Goal: Information Seeking & Learning: Learn about a topic

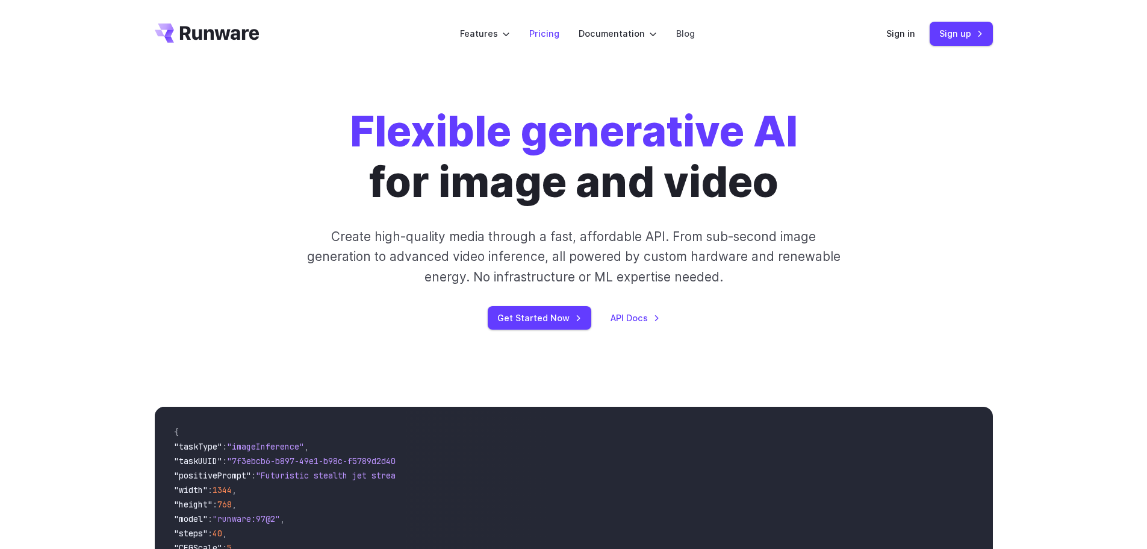
click at [541, 27] on link "Pricing" at bounding box center [544, 34] width 30 height 14
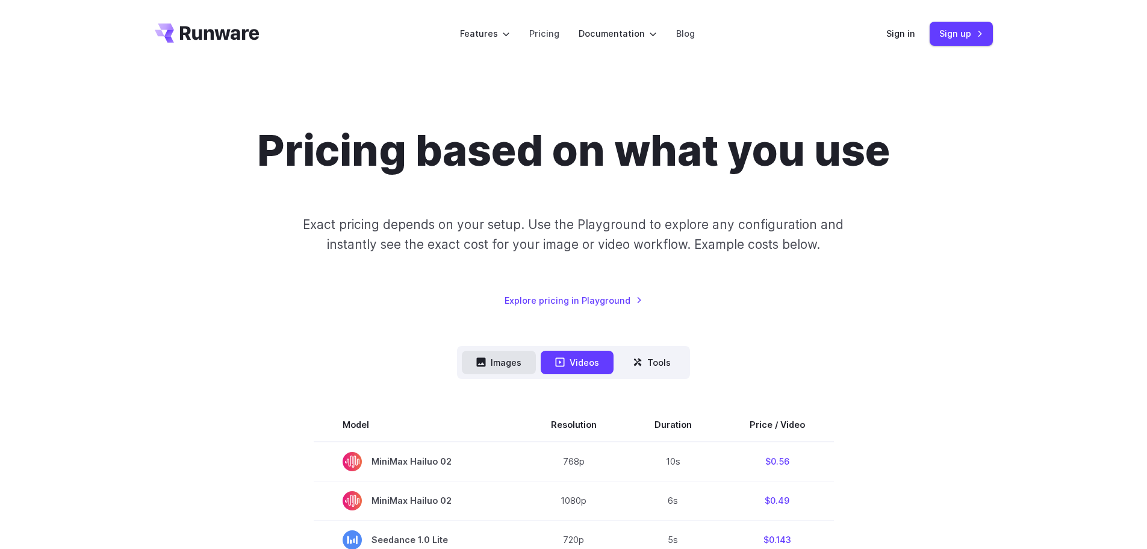
click at [513, 357] on button "Images" at bounding box center [499, 362] width 74 height 23
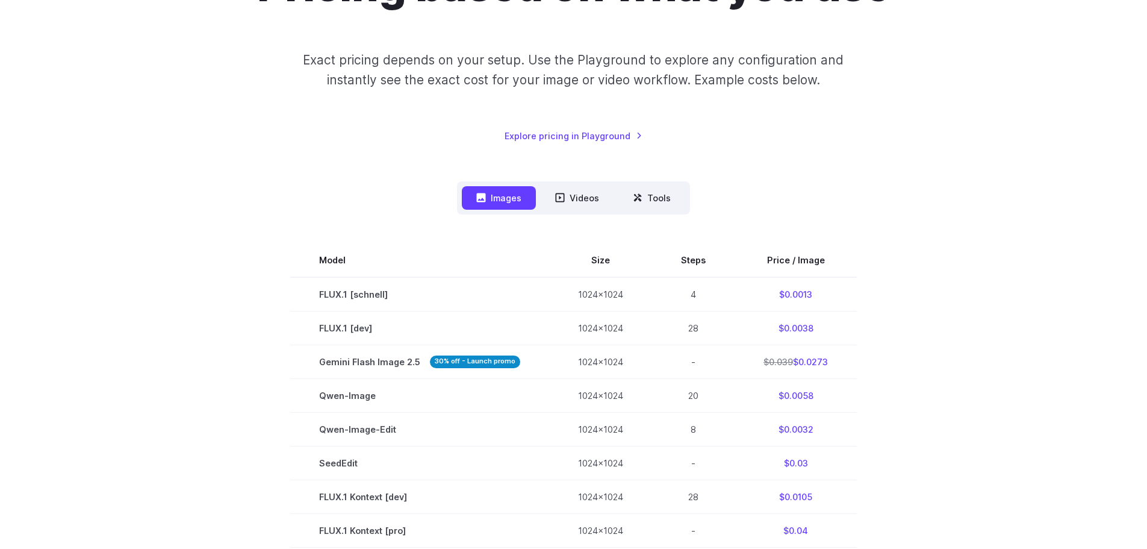
scroll to position [181, 0]
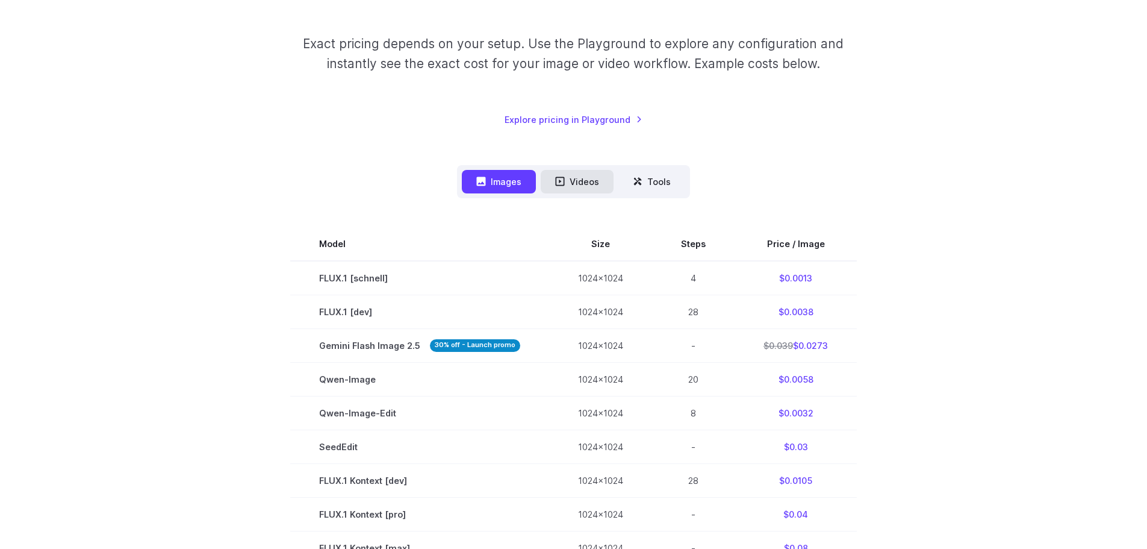
click at [575, 175] on button "Videos" at bounding box center [577, 181] width 73 height 23
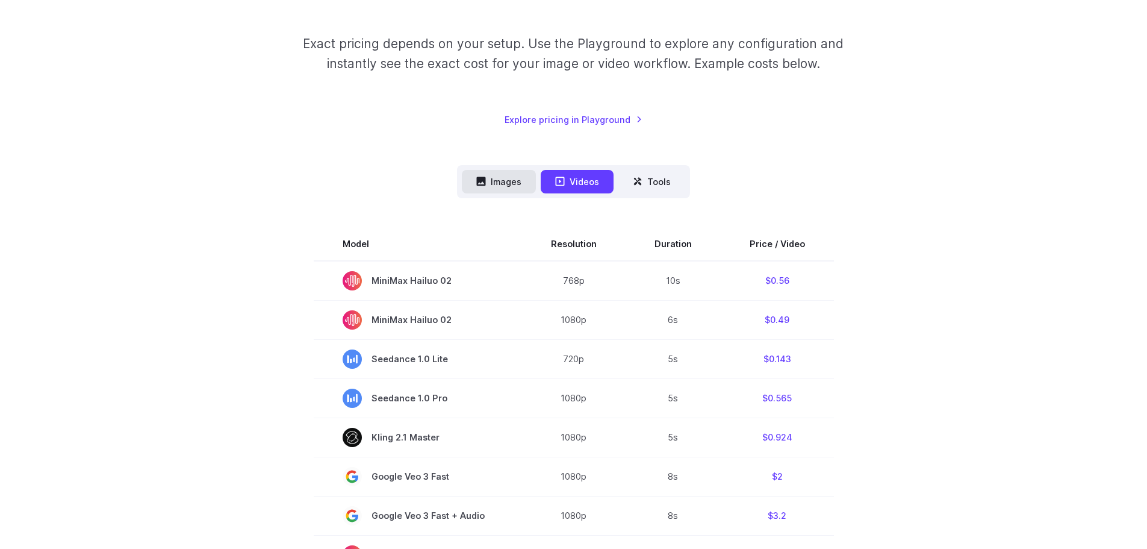
click at [521, 181] on button "Images" at bounding box center [499, 181] width 74 height 23
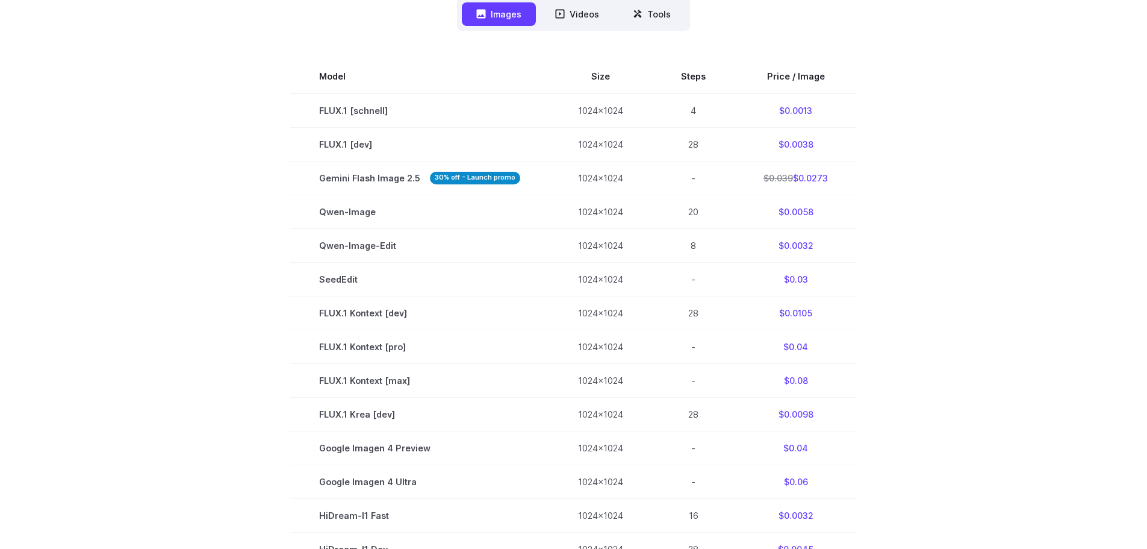
scroll to position [241, 0]
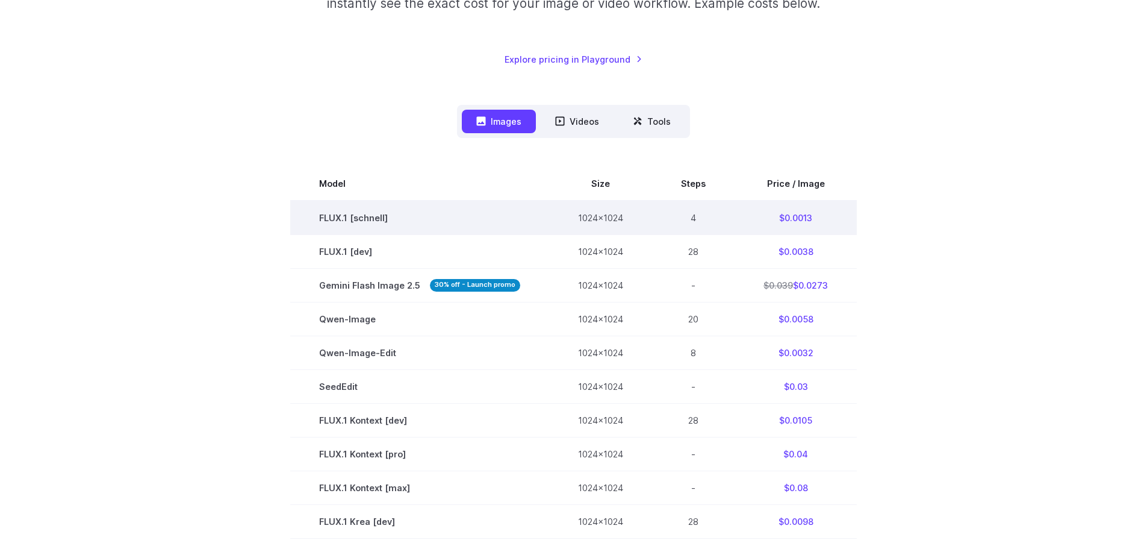
click at [598, 214] on td "1024x1024" at bounding box center [600, 218] width 103 height 34
click at [795, 220] on td "$0.0013" at bounding box center [796, 218] width 122 height 34
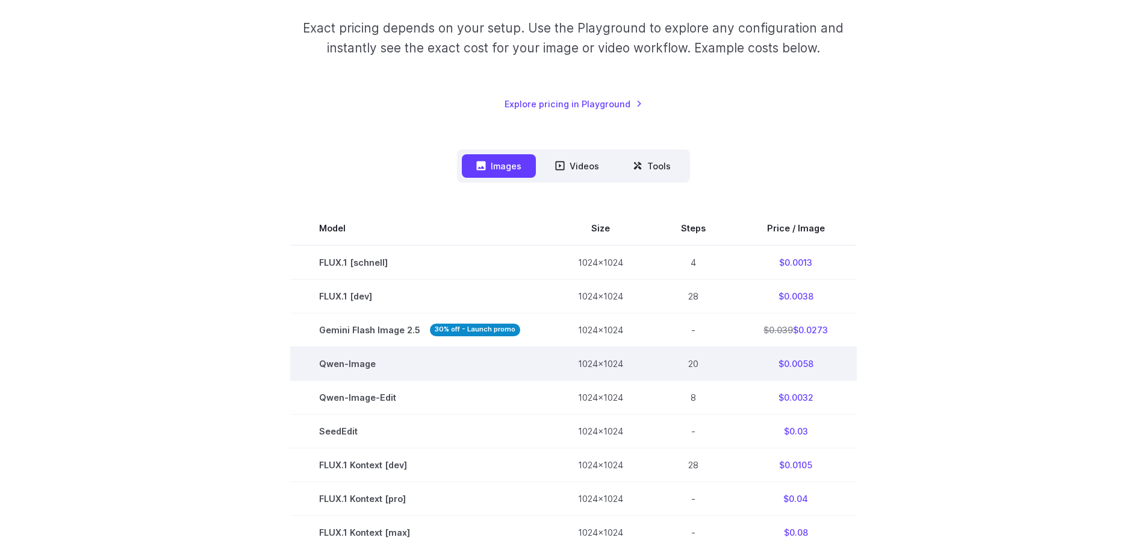
scroll to position [181, 0]
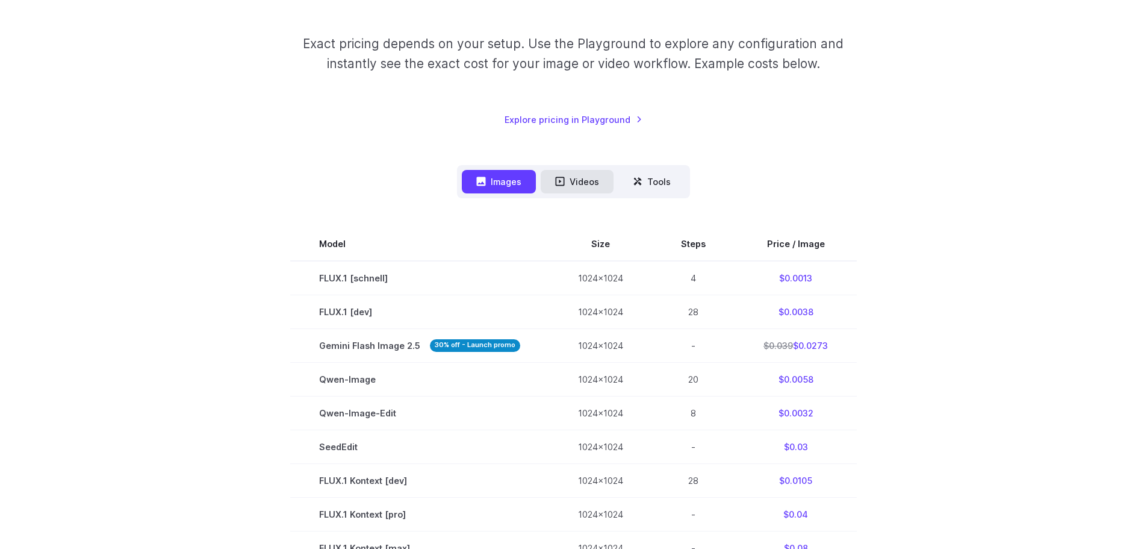
click at [578, 173] on button "Videos" at bounding box center [577, 181] width 73 height 23
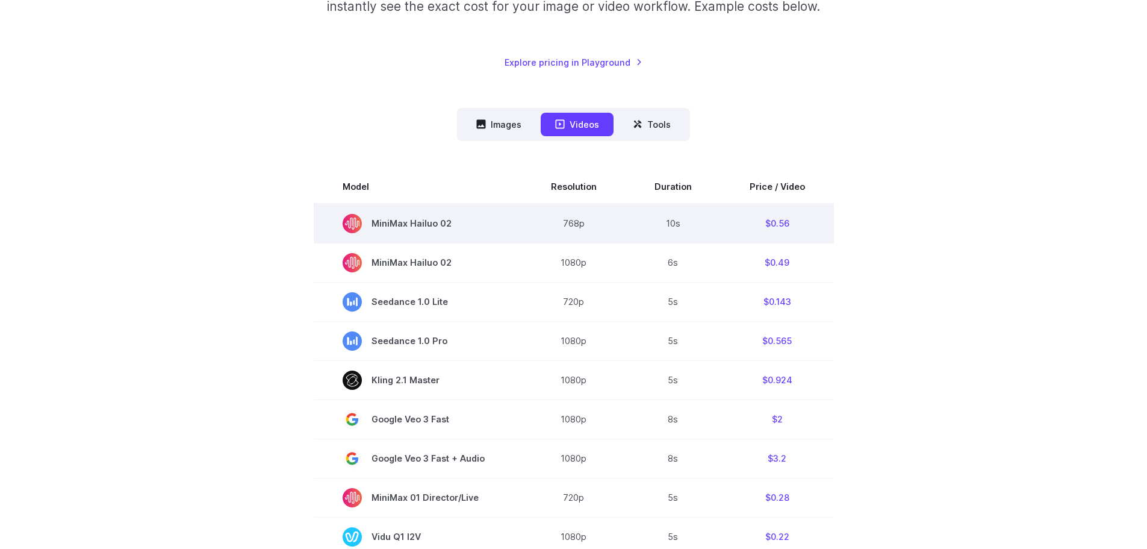
scroll to position [241, 0]
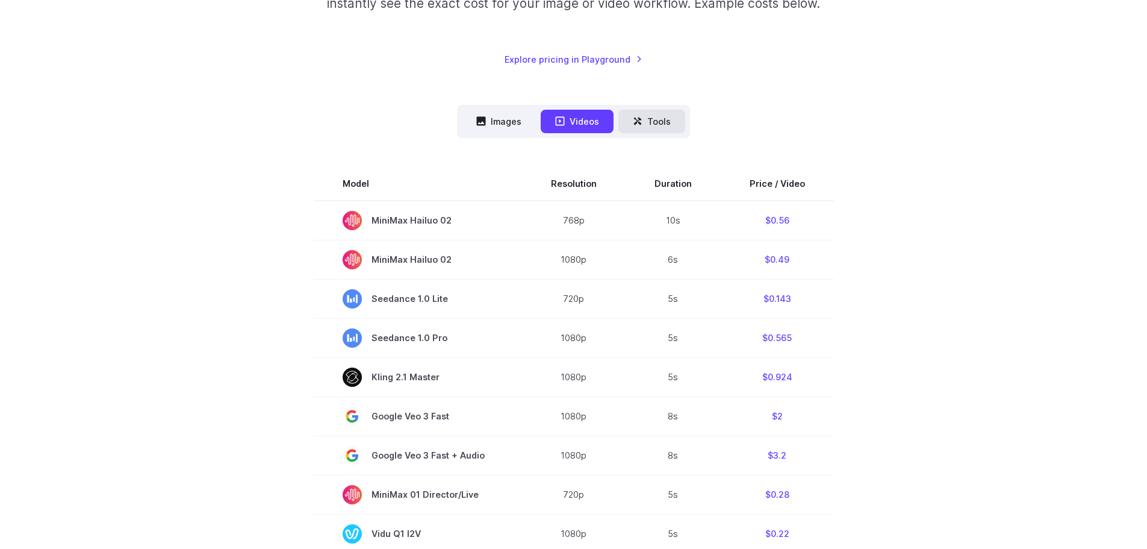
click at [640, 119] on icon at bounding box center [638, 121] width 8 height 8
click at [640, 123] on icon at bounding box center [640, 124] width 4 height 4
click at [632, 114] on button "Tools" at bounding box center [652, 121] width 67 height 23
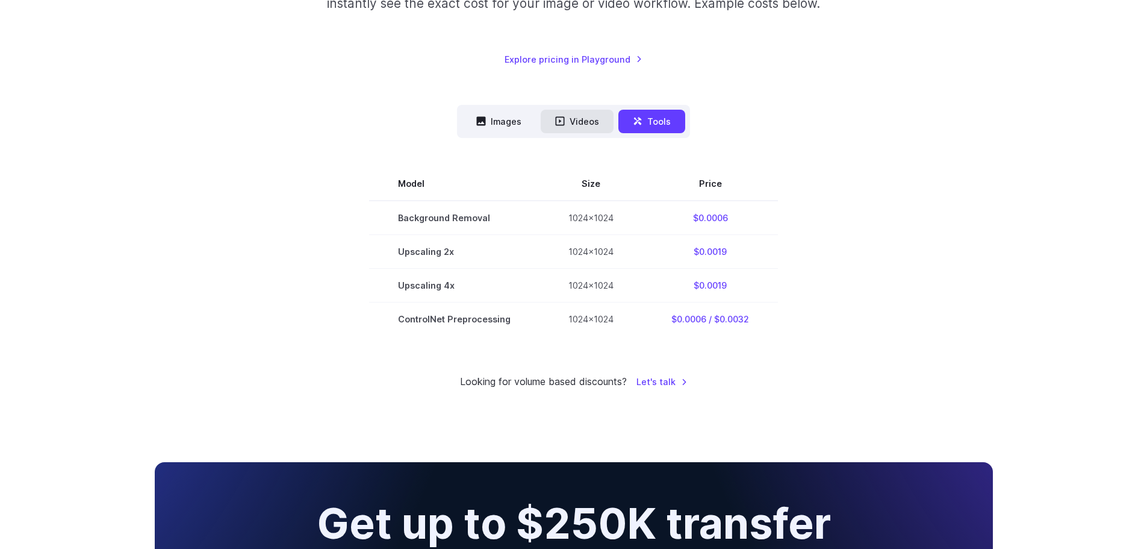
click at [580, 128] on button "Videos" at bounding box center [577, 121] width 73 height 23
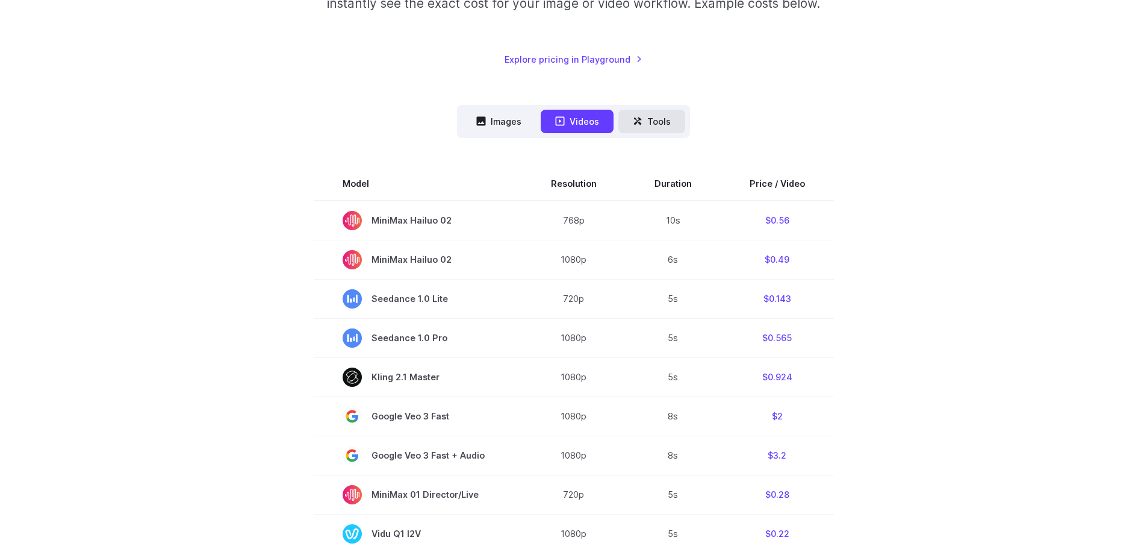
click at [621, 123] on button "Tools" at bounding box center [652, 121] width 67 height 23
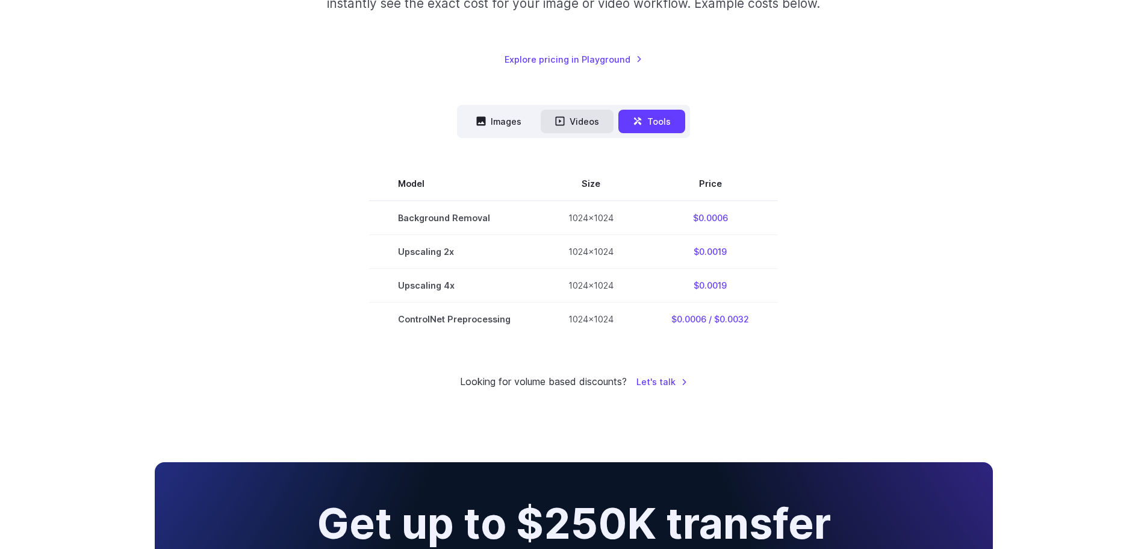
click at [563, 122] on icon at bounding box center [560, 121] width 10 height 10
click at [584, 122] on button "Videos" at bounding box center [577, 121] width 73 height 23
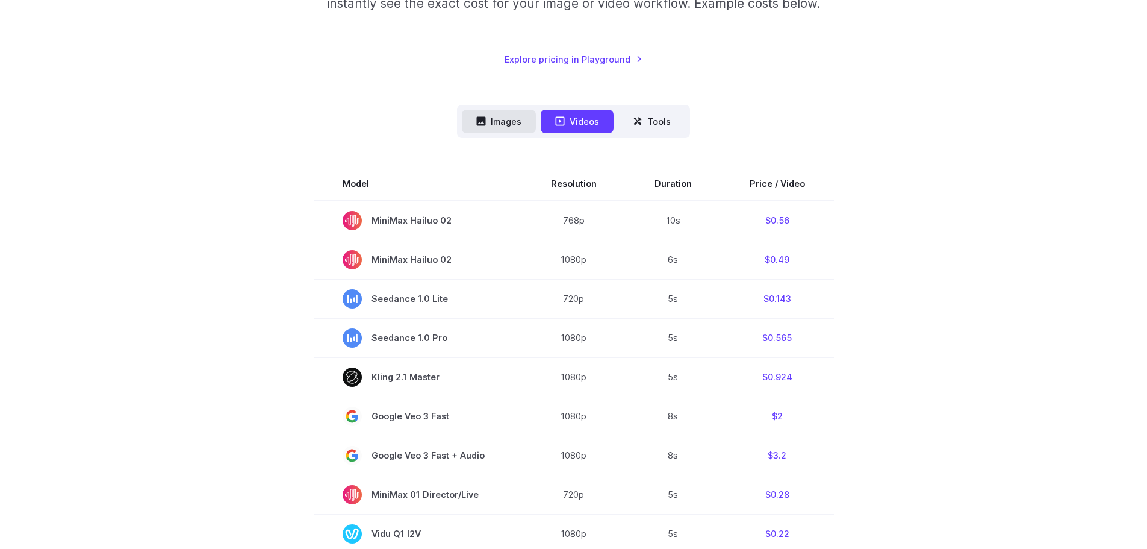
click at [507, 115] on button "Images" at bounding box center [499, 121] width 74 height 23
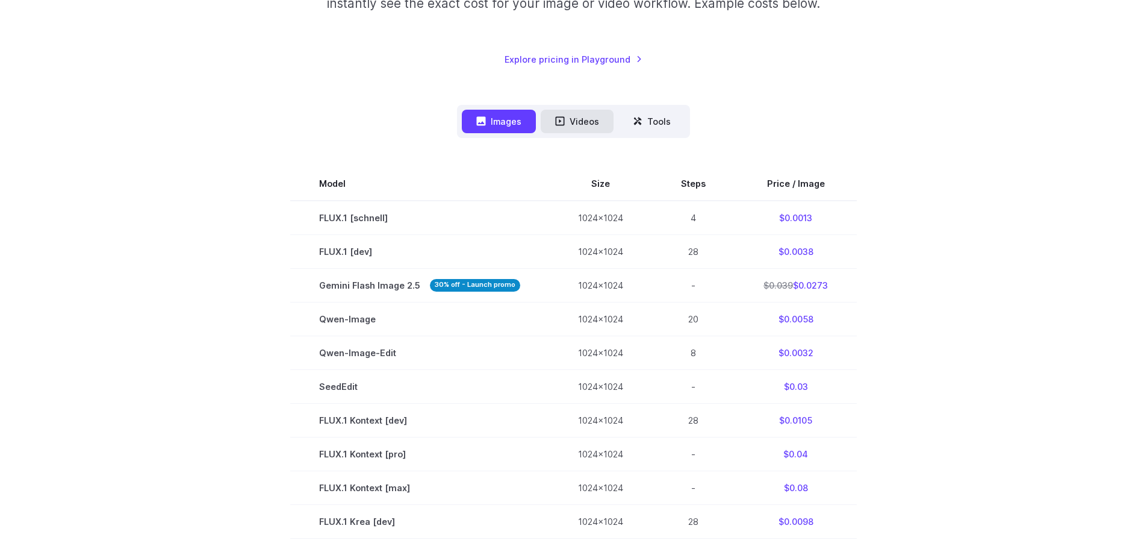
click at [565, 125] on icon at bounding box center [560, 121] width 9 height 9
click at [577, 118] on button "Videos" at bounding box center [577, 121] width 73 height 23
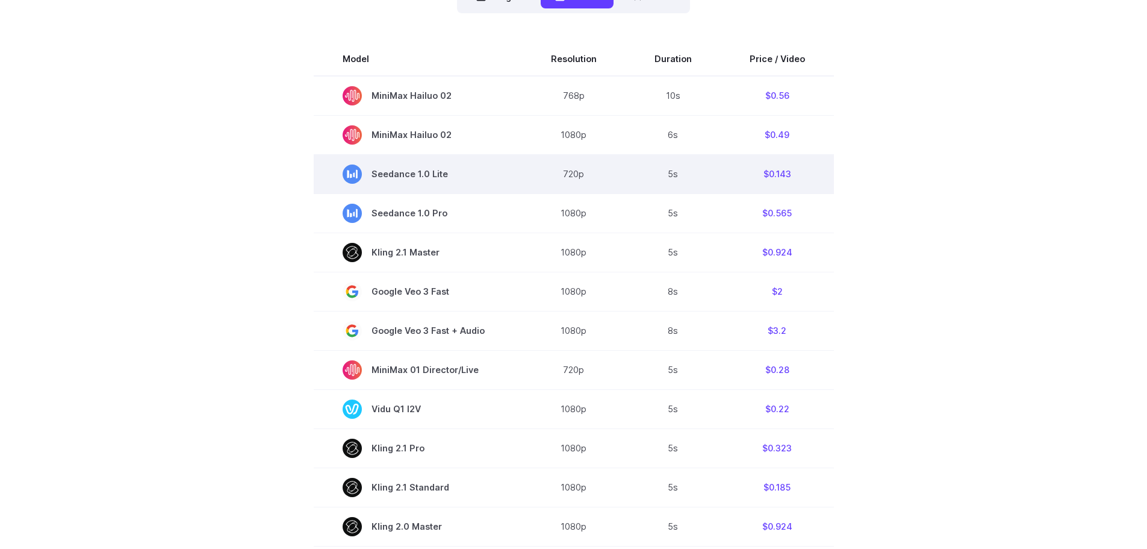
scroll to position [361, 0]
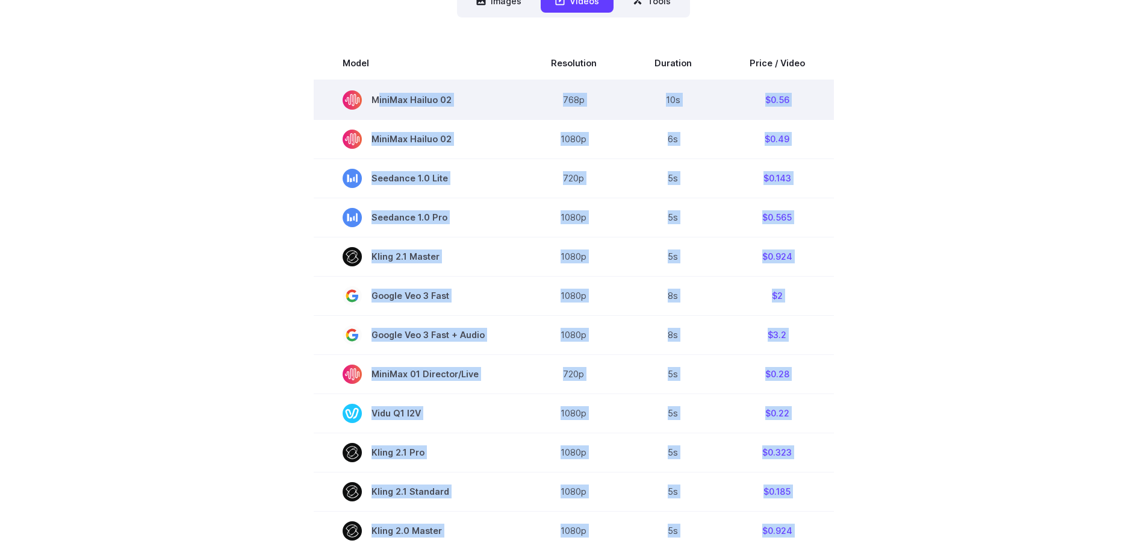
drag, startPoint x: 799, startPoint y: 184, endPoint x: 369, endPoint y: 102, distance: 438.5
click at [369, 102] on tbody "Model Resolution Duration Price / Video MiniMax Hailuo 02 768p 10s $0.56 MiniMa…" at bounding box center [574, 454] width 520 height 817
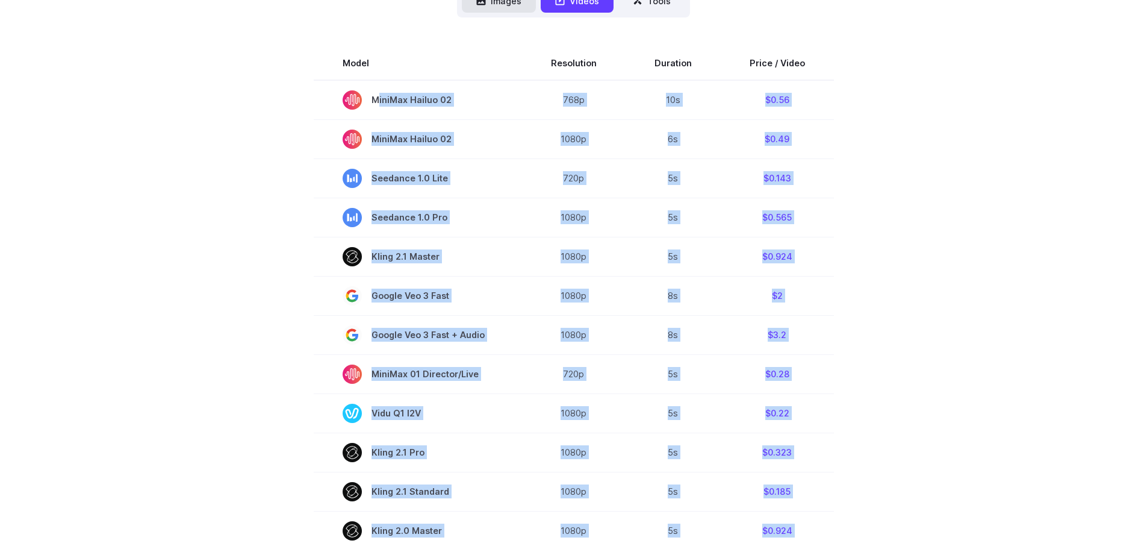
copy tbody "MiniMax Hailuo 02 768p 10s $0.56 MiniMax Hailuo 02 1080p 6s $0.49 Seedance 1.0 …"
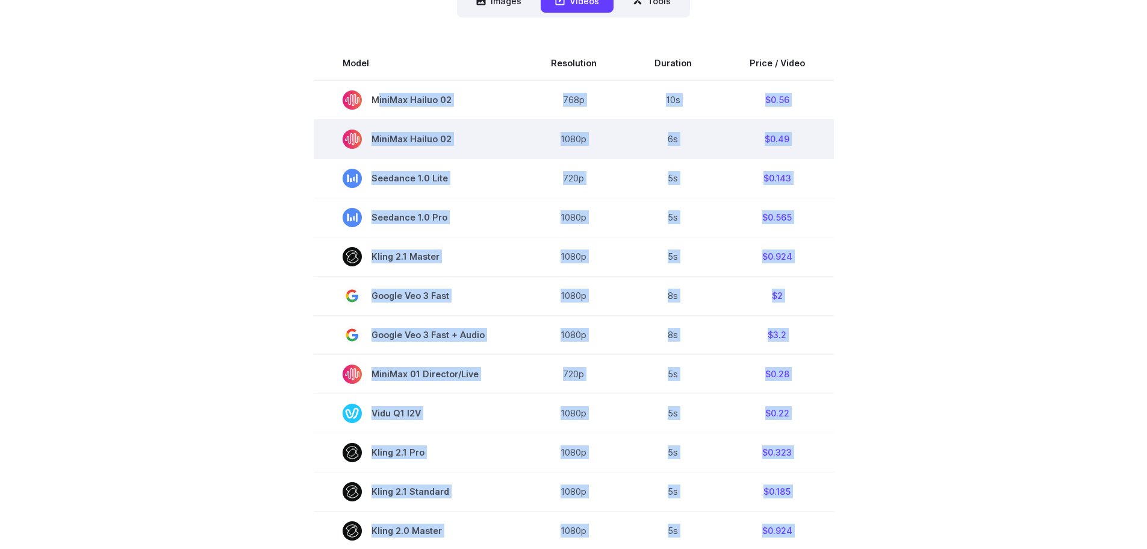
click at [605, 120] on td "1080p" at bounding box center [574, 138] width 104 height 39
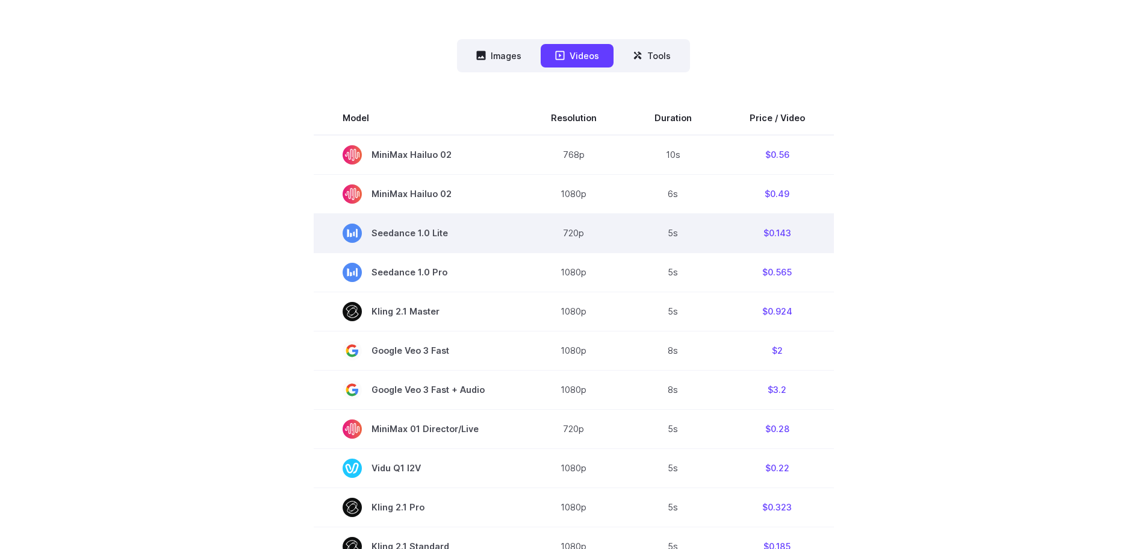
scroll to position [301, 0]
